Goal: Task Accomplishment & Management: Manage account settings

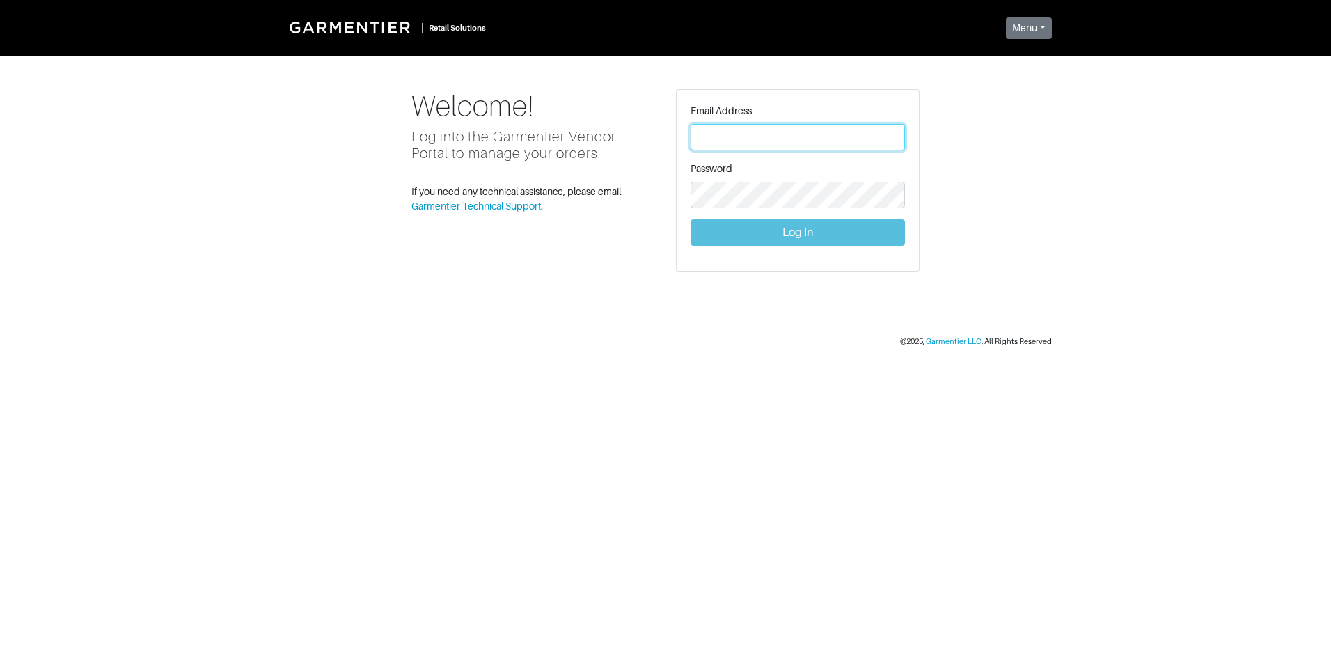
type input "[PERSON_NAME][EMAIL_ADDRESS][DOMAIN_NAME]"
click at [807, 236] on button "Log In" at bounding box center [798, 232] width 214 height 26
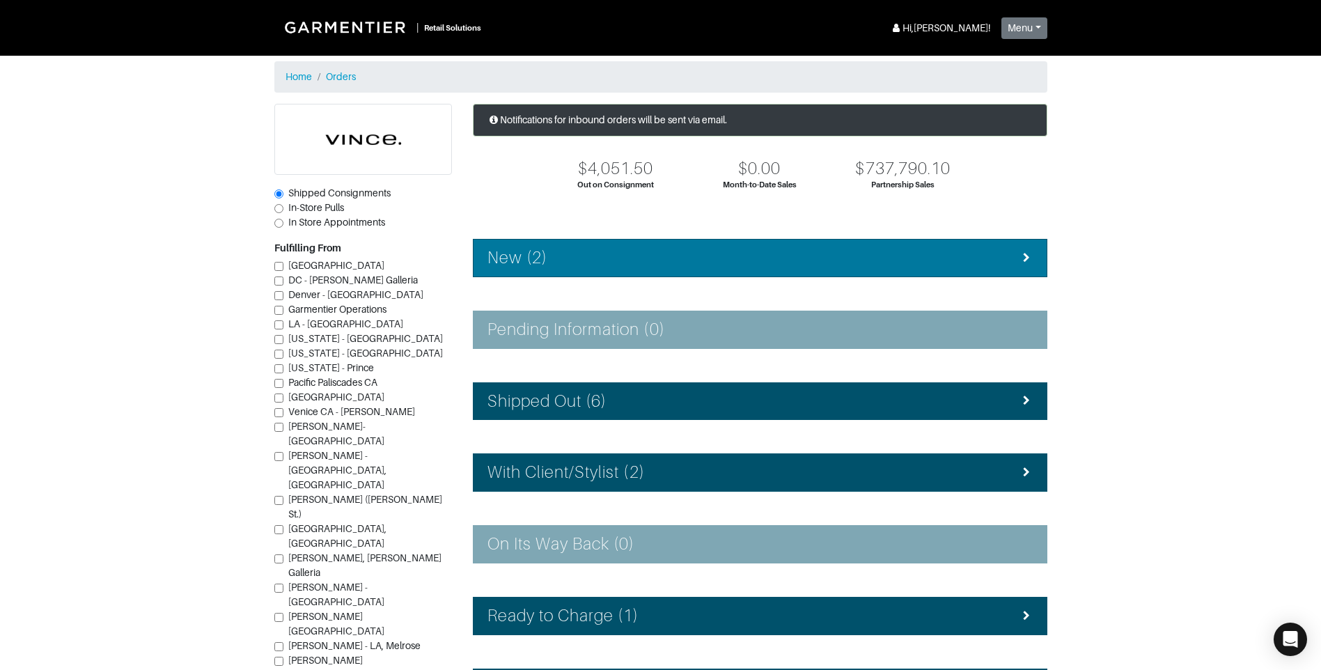
click at [790, 257] on div "New (2)" at bounding box center [759, 258] width 545 height 20
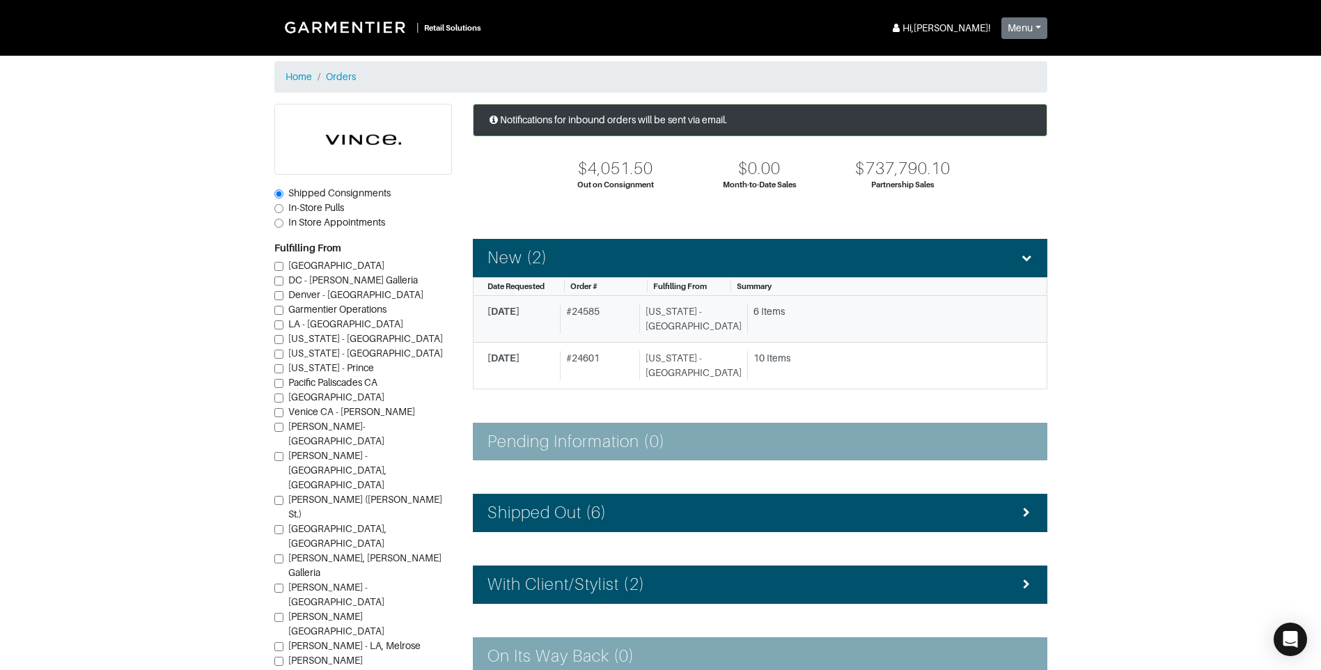
click at [629, 325] on div "# 24585" at bounding box center [597, 318] width 74 height 29
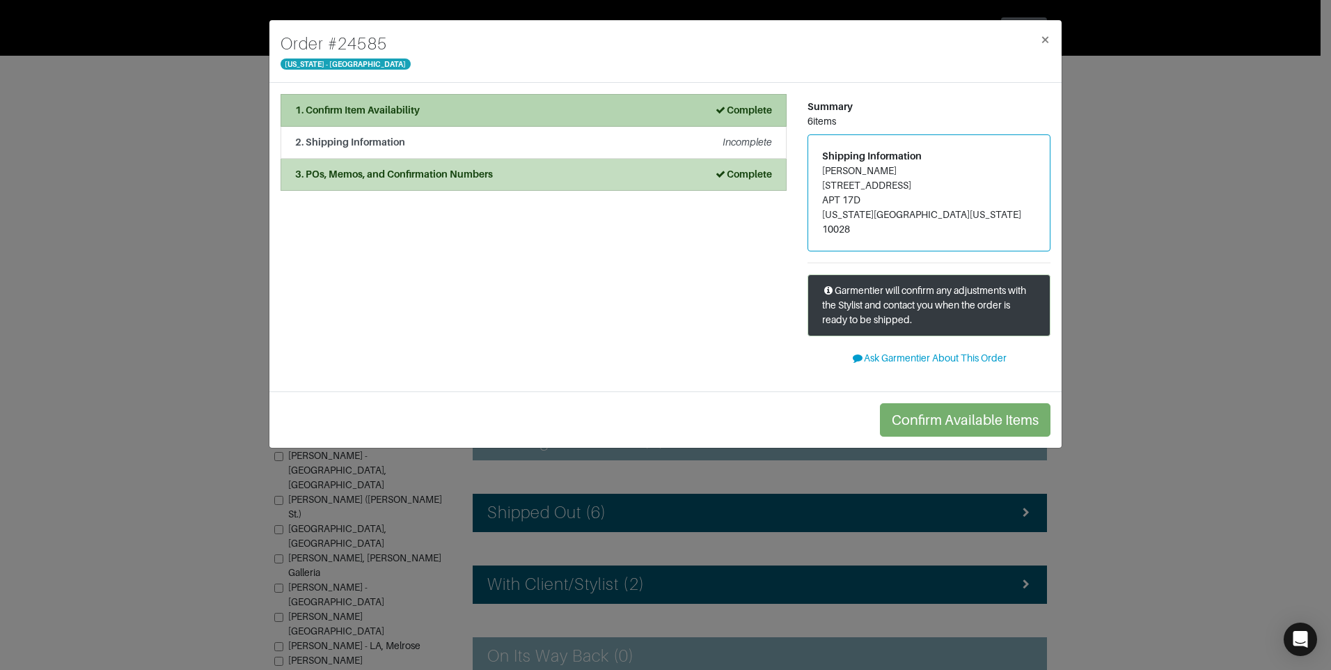
click at [640, 111] on div "1. Confirm Item Availability Complete" at bounding box center [533, 110] width 477 height 15
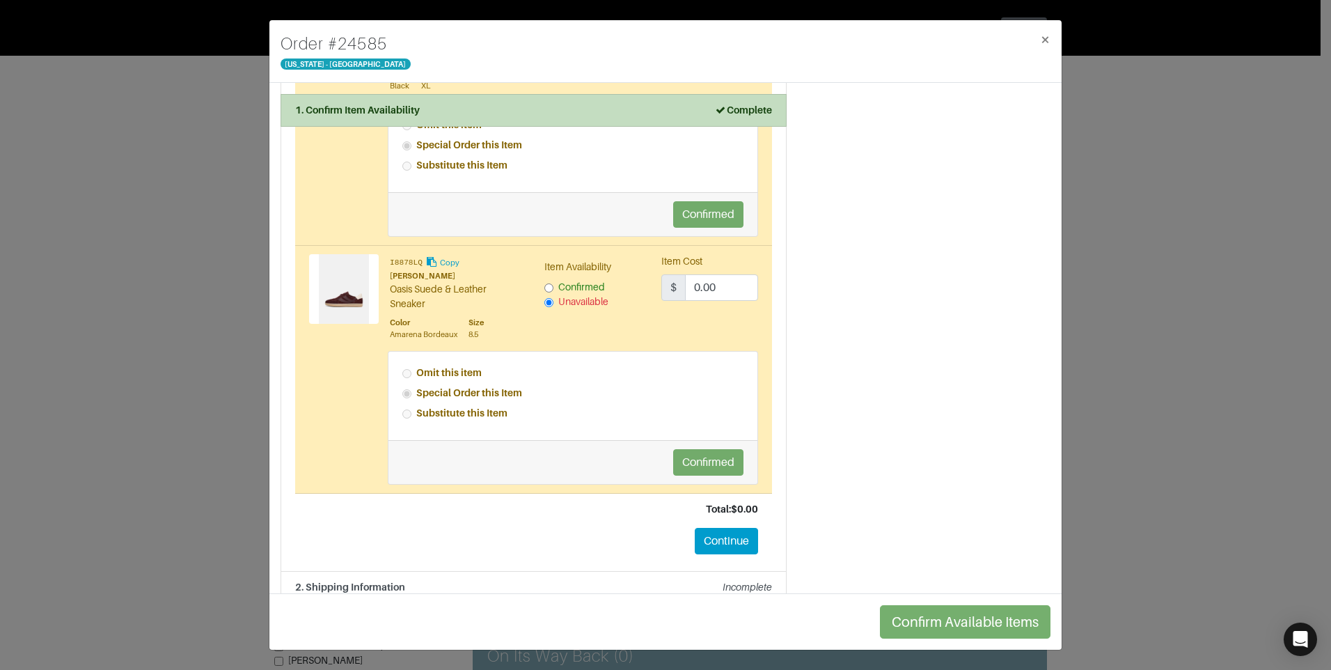
scroll to position [1230, 0]
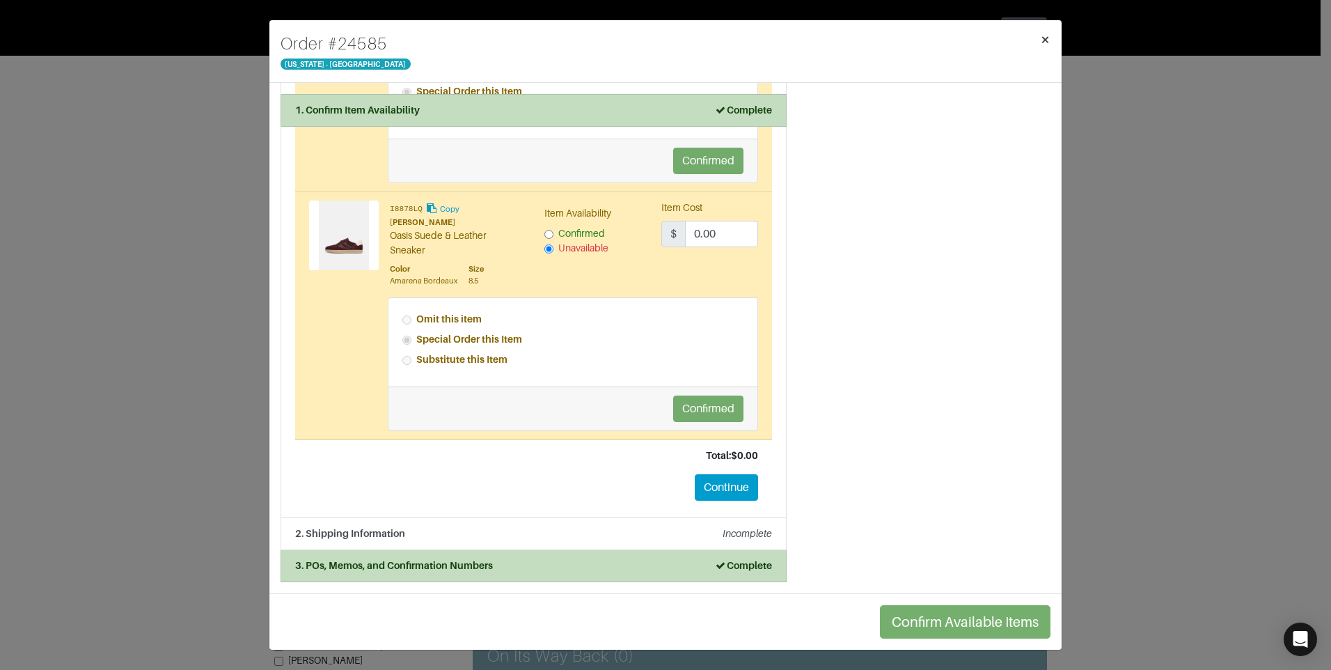
click at [1046, 34] on span "×" at bounding box center [1045, 39] width 10 height 19
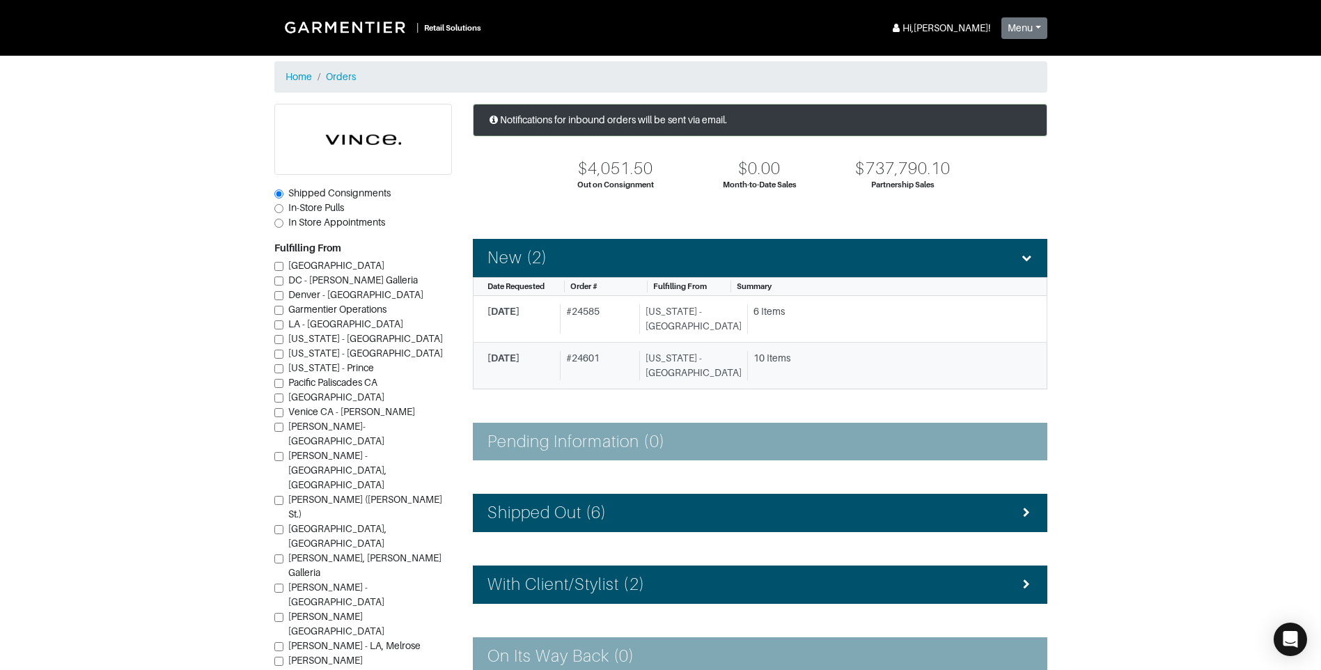
click at [627, 373] on div "# 24601" at bounding box center [597, 365] width 74 height 29
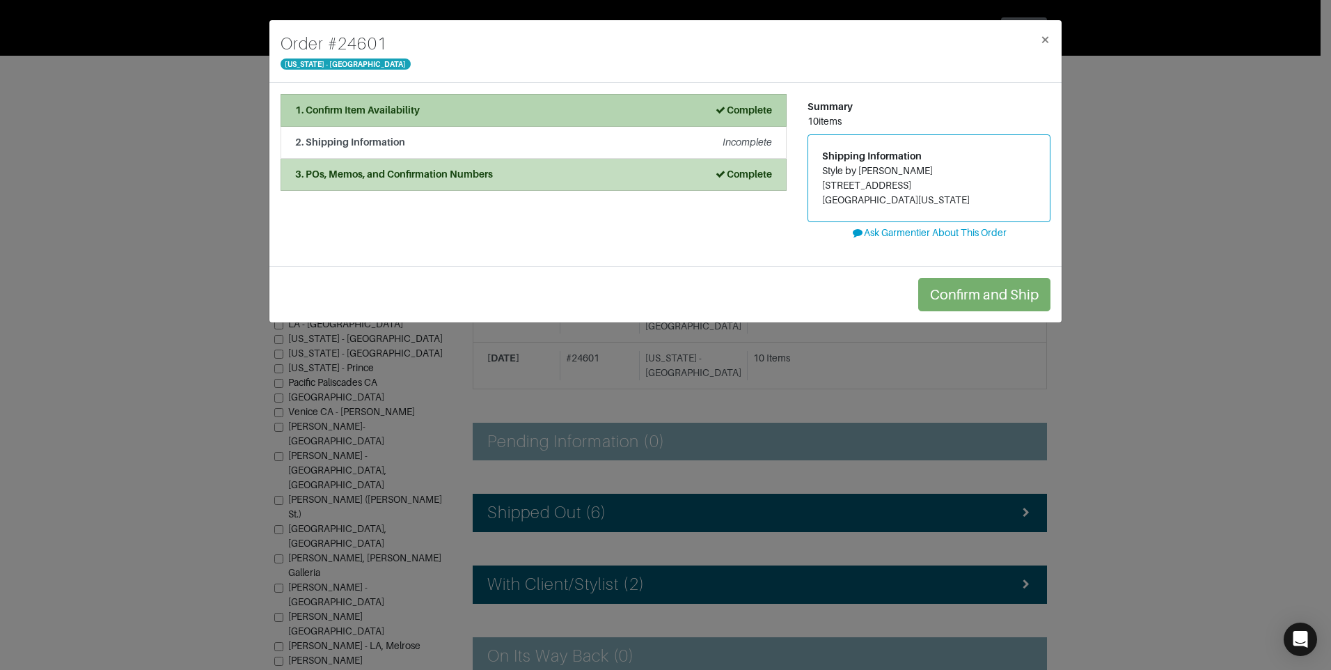
click at [618, 120] on li "1. Confirm Item Availability Complete" at bounding box center [534, 110] width 506 height 33
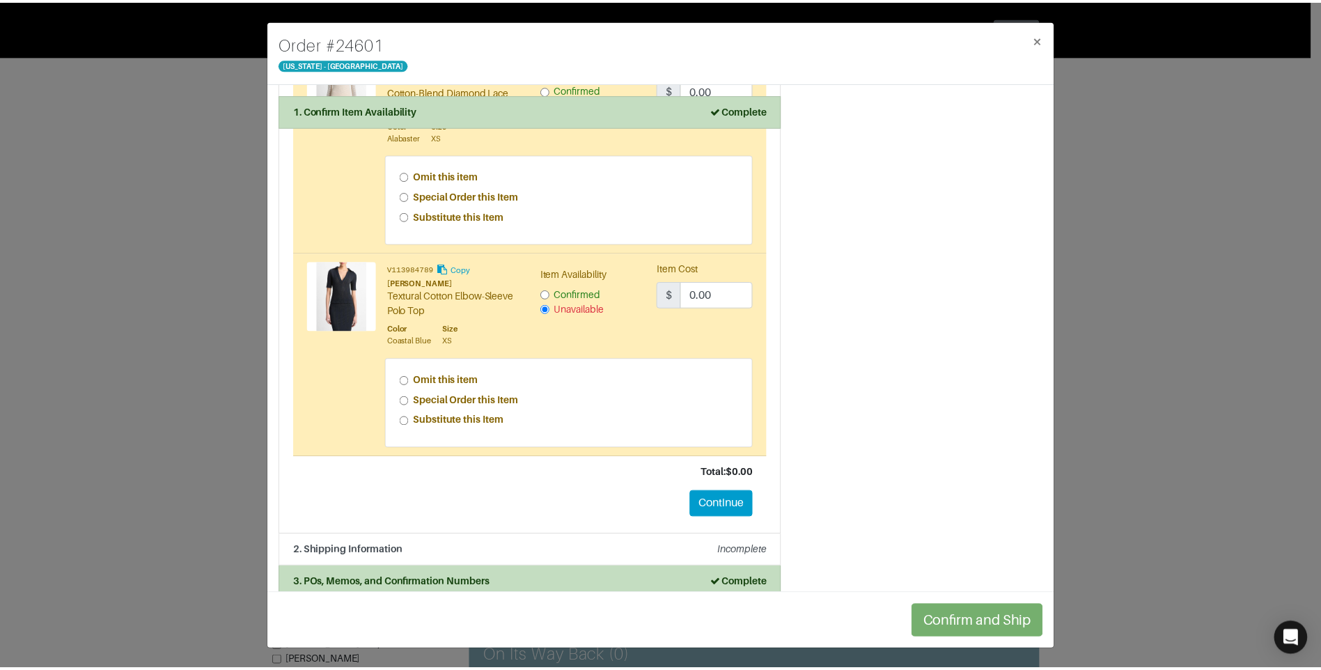
scroll to position [1755, 0]
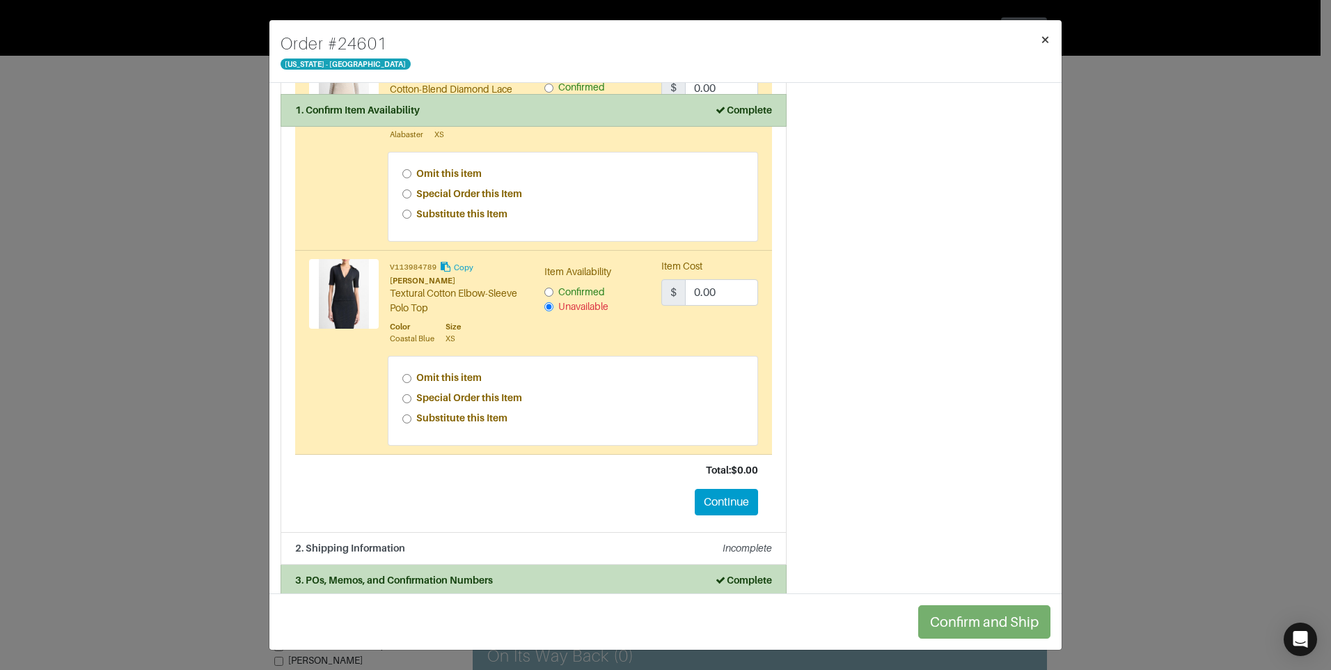
click at [1049, 33] on span "×" at bounding box center [1045, 39] width 10 height 19
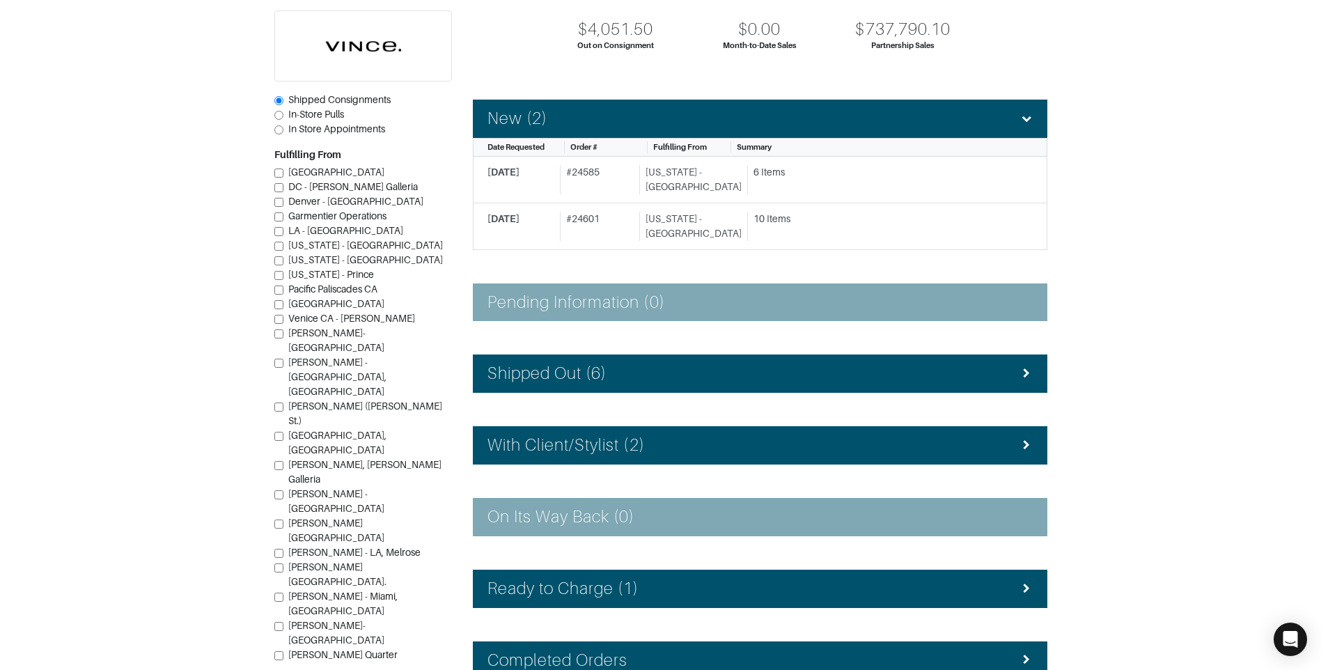
scroll to position [209, 0]
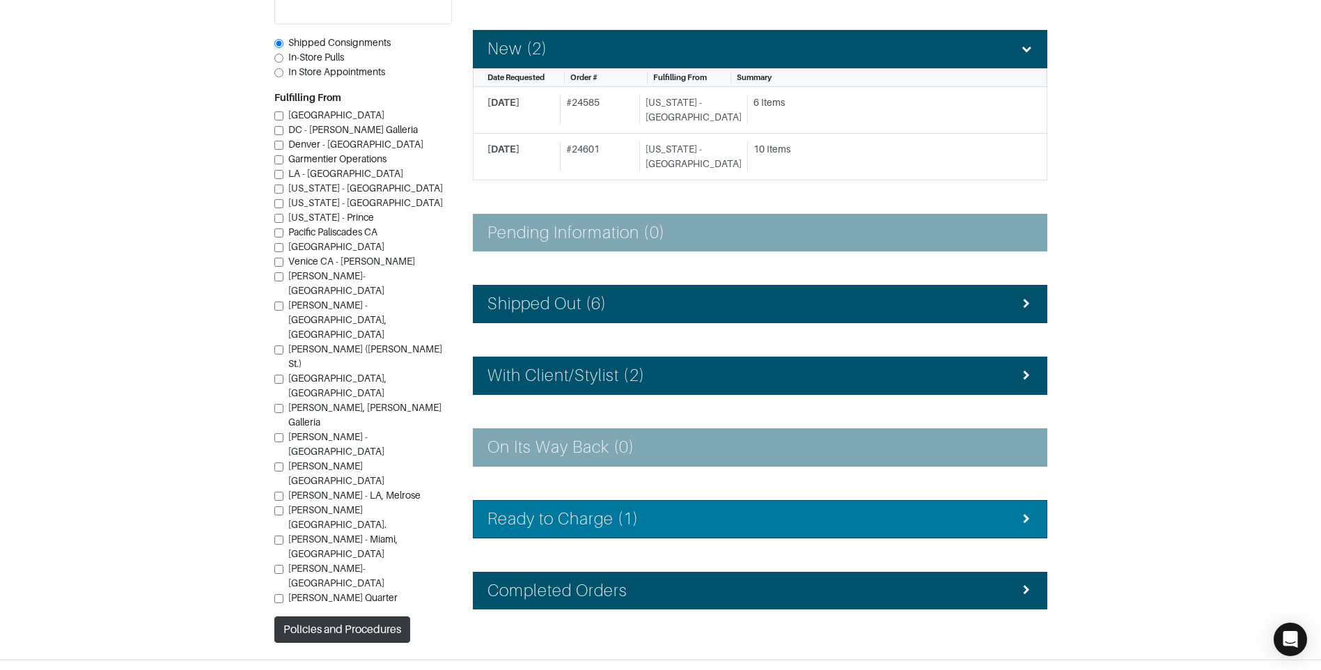
click at [647, 519] on div "Ready to Charge (1)" at bounding box center [759, 519] width 545 height 20
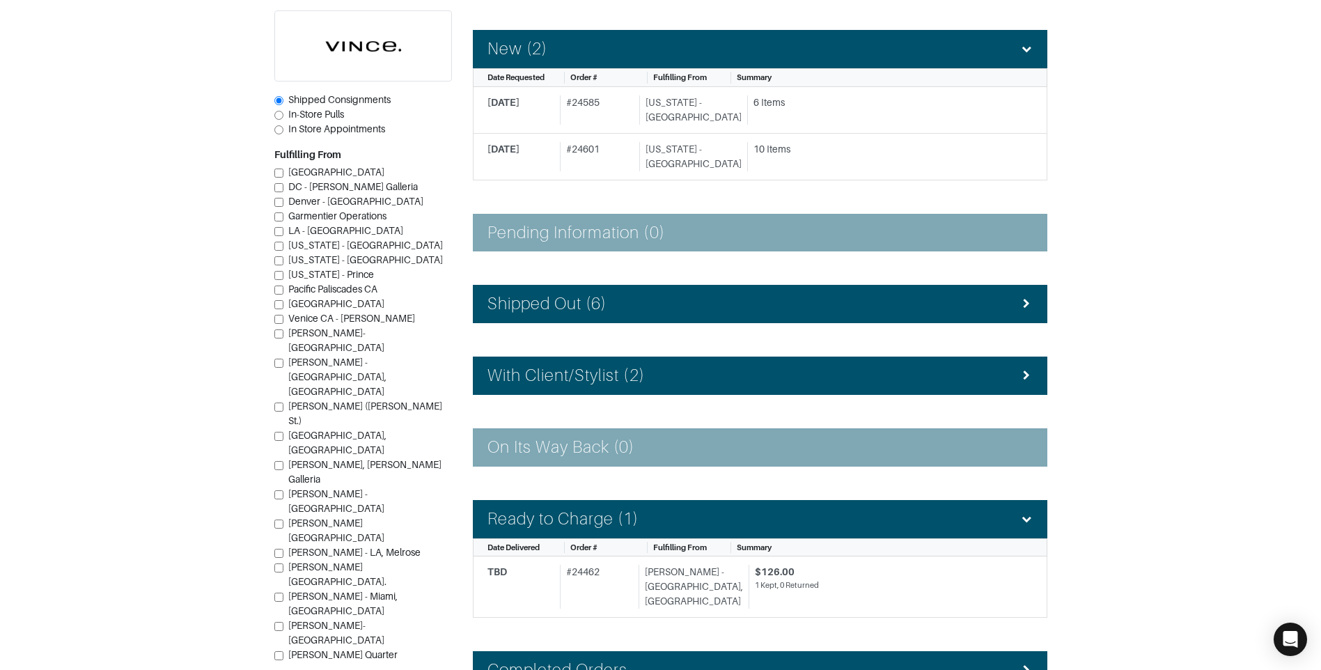
click at [1189, 194] on section "| Retail Solutions Hi, Vince M ! Menu Home Logout Home Orders Shipped Consignme…" at bounding box center [660, 265] width 1321 height 948
